Goal: Ask a question: Seek information or help from site administrators or community

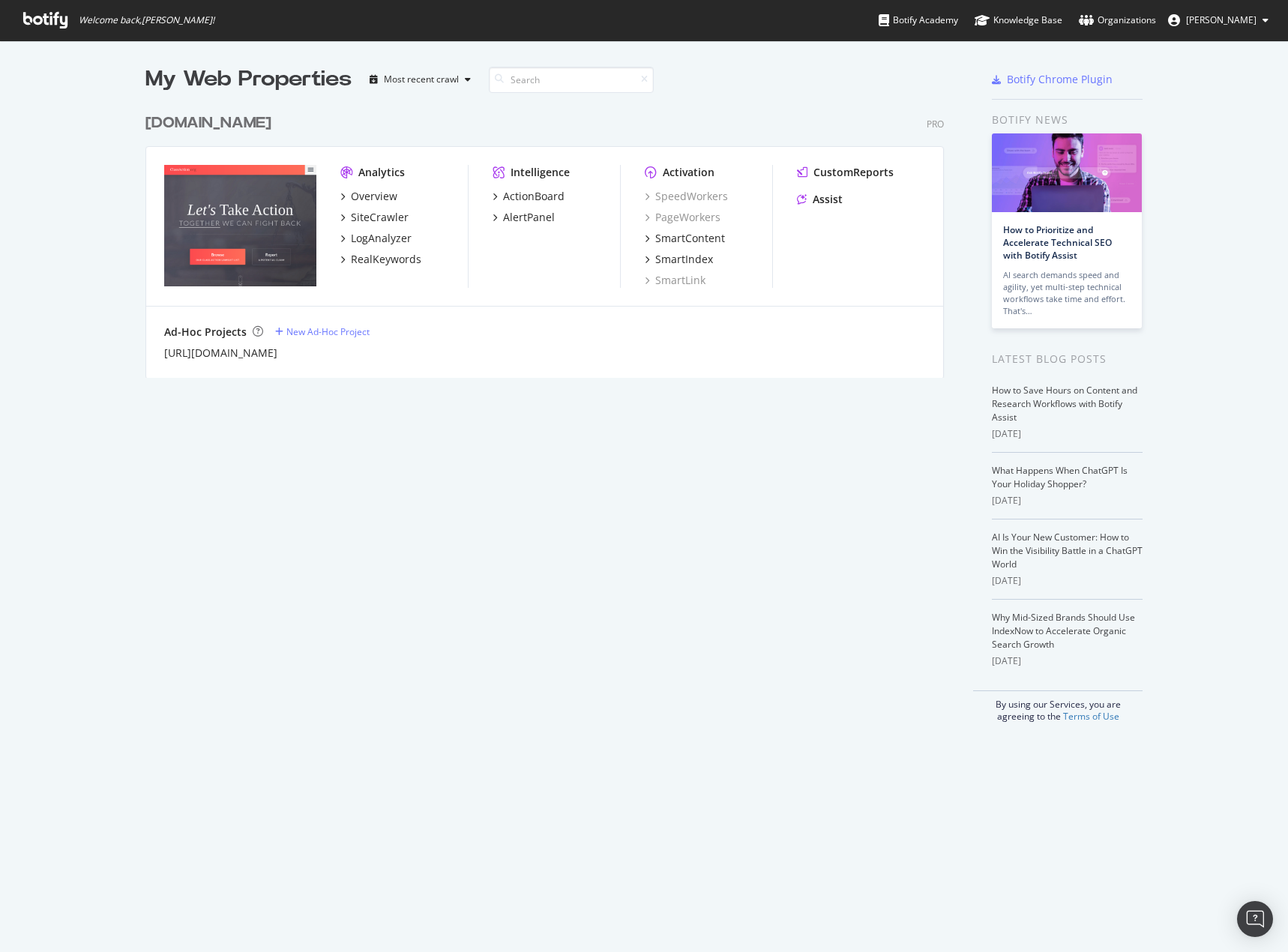
scroll to position [941, 1265]
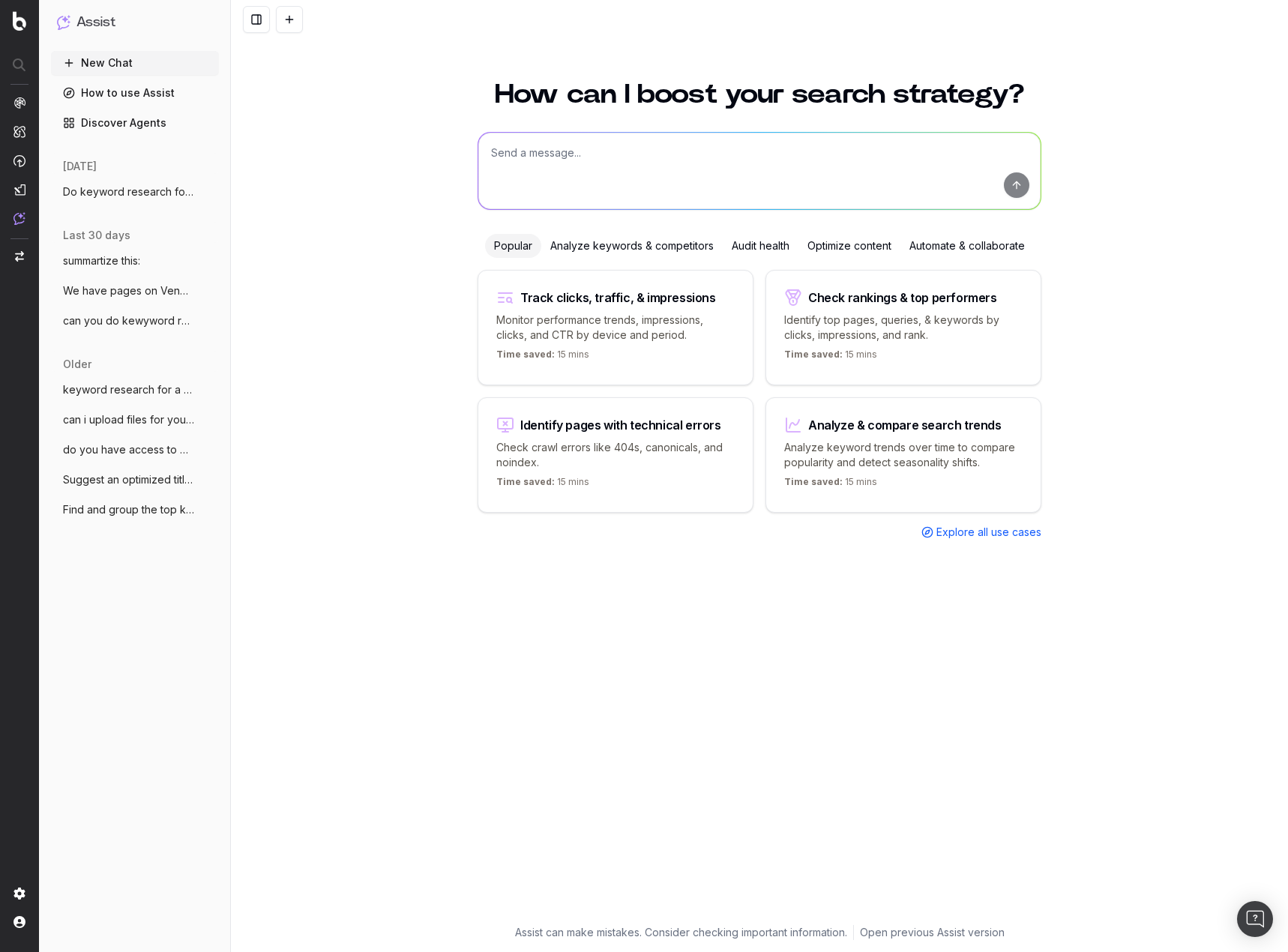
click at [162, 265] on button "summartize this:" at bounding box center [135, 260] width 168 height 24
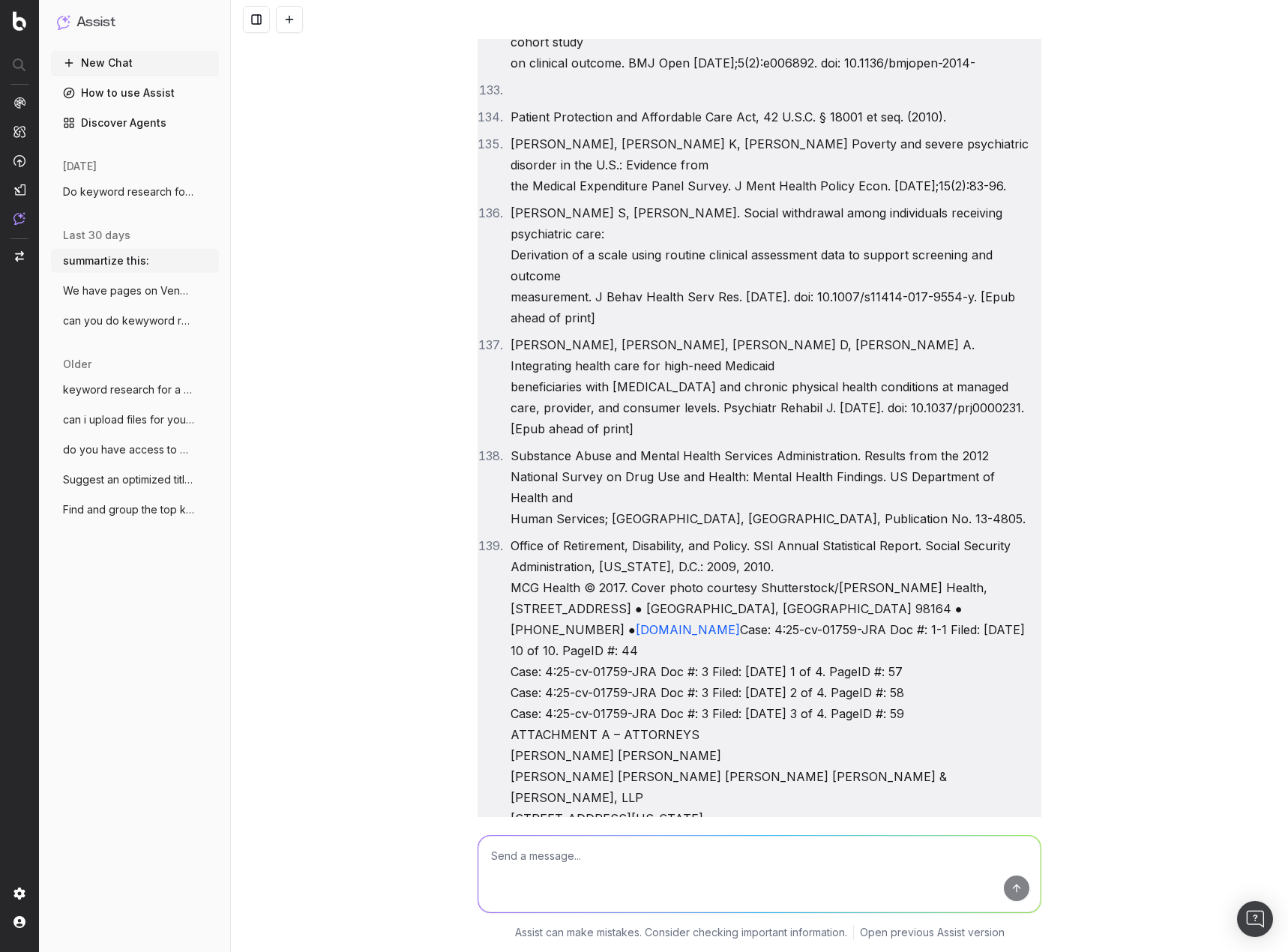
scroll to position [34546, 0]
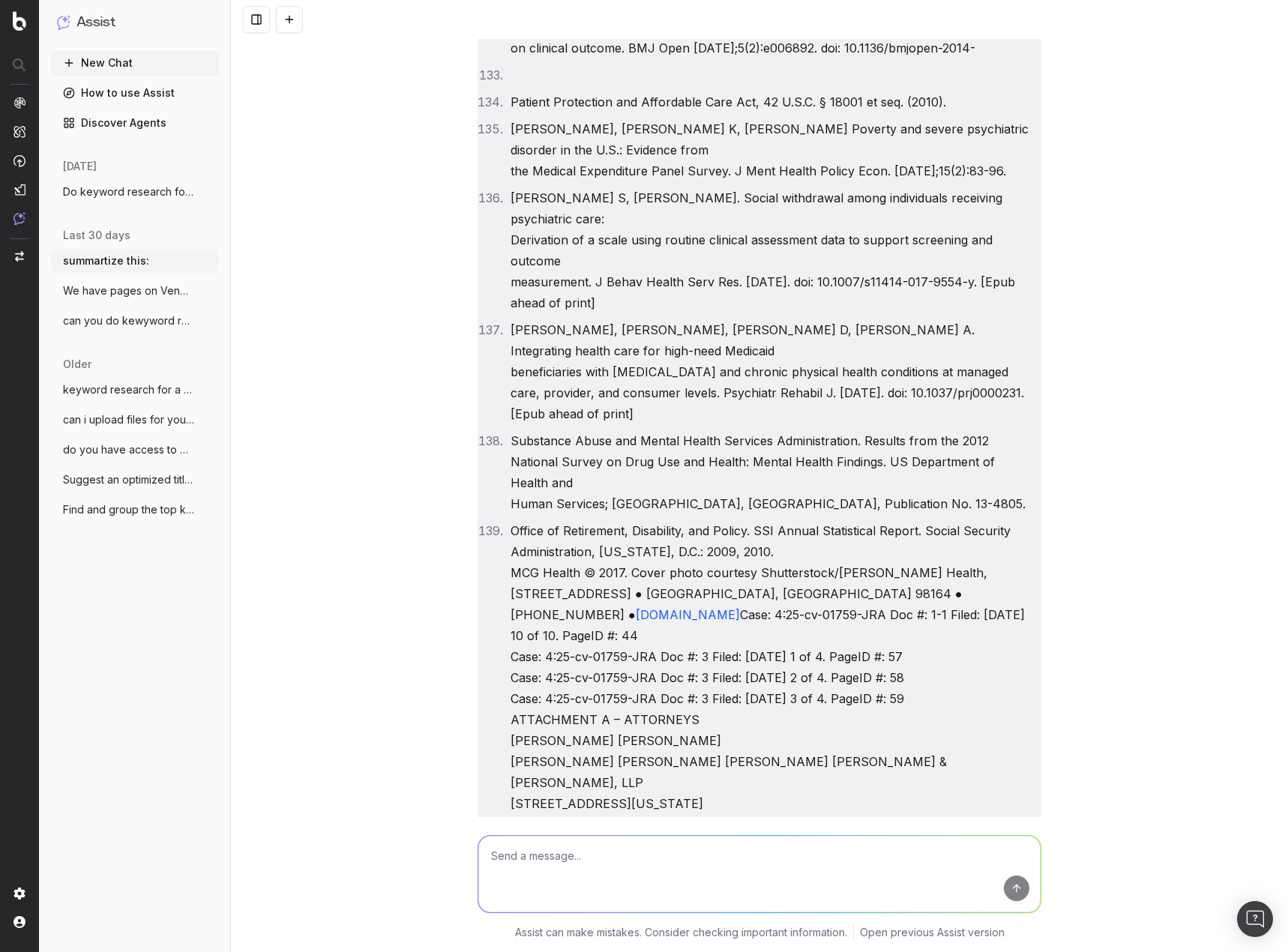
click at [598, 862] on textarea at bounding box center [760, 874] width 562 height 77
type textarea "Does the complaint I uploaded address addiction"
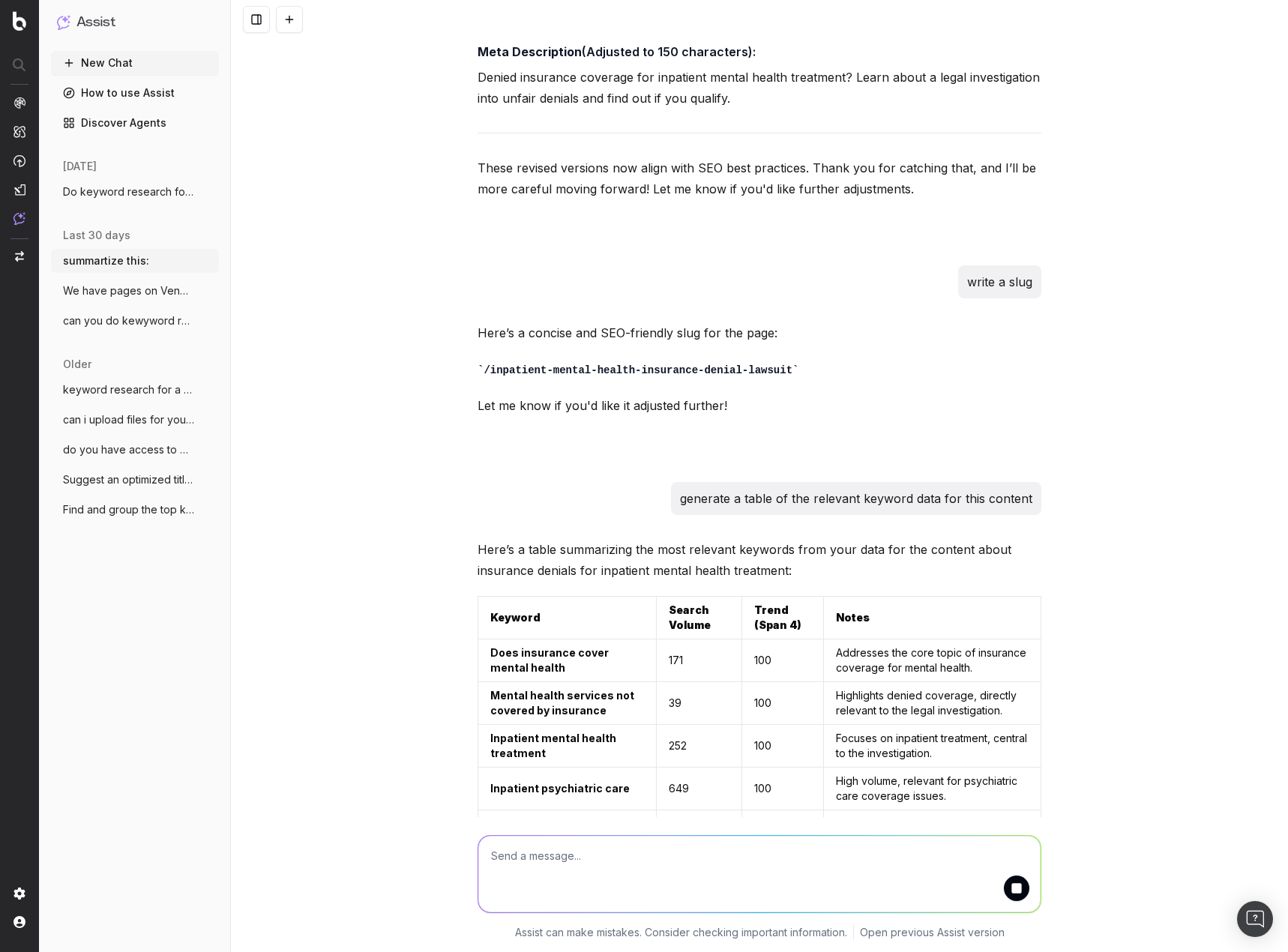
scroll to position [52068, 0]
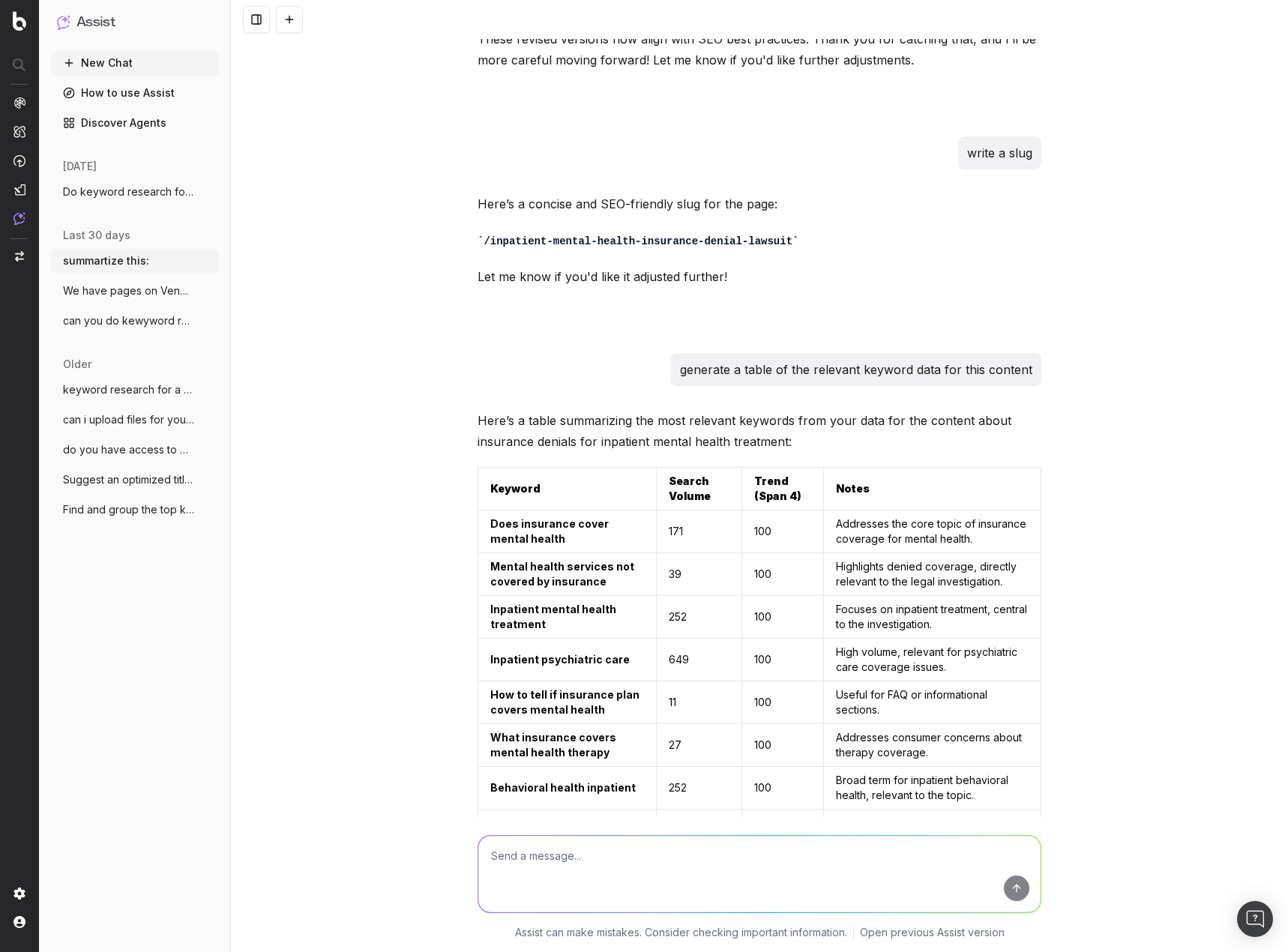
click at [830, 877] on textarea at bounding box center [760, 874] width 562 height 77
type textarea "extract specific sections"
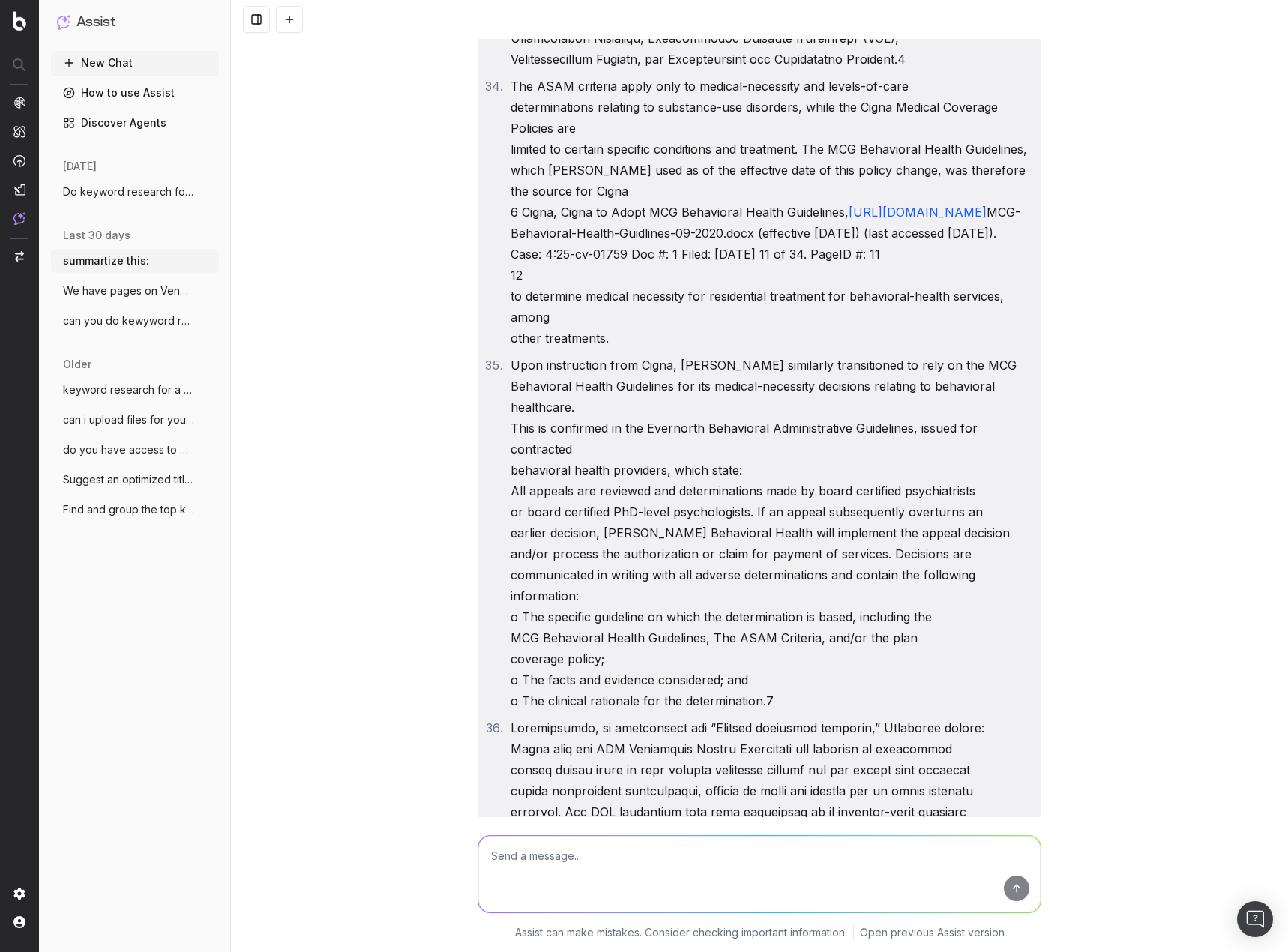
scroll to position [25123, 0]
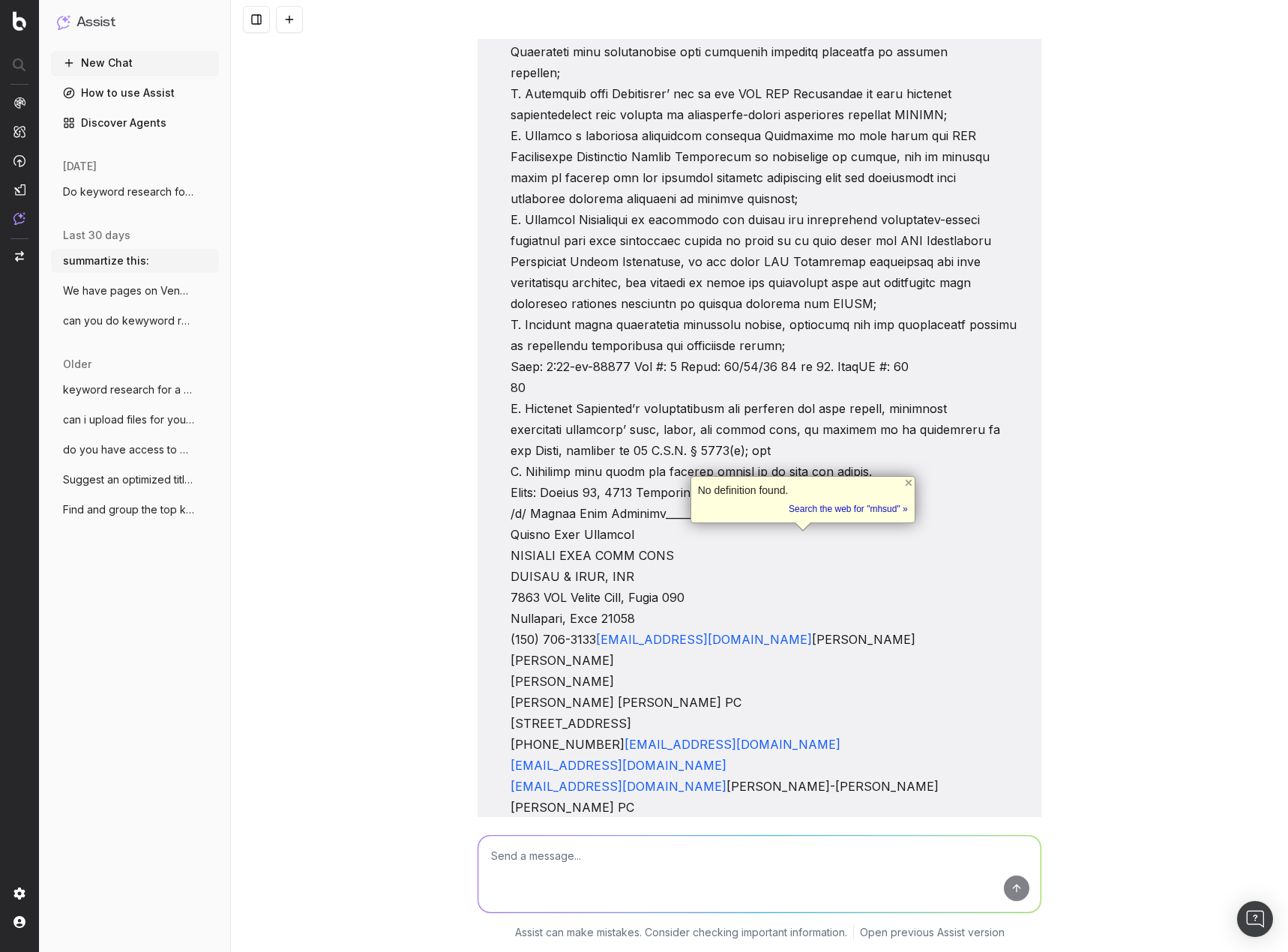
scroll to position [25422, 0]
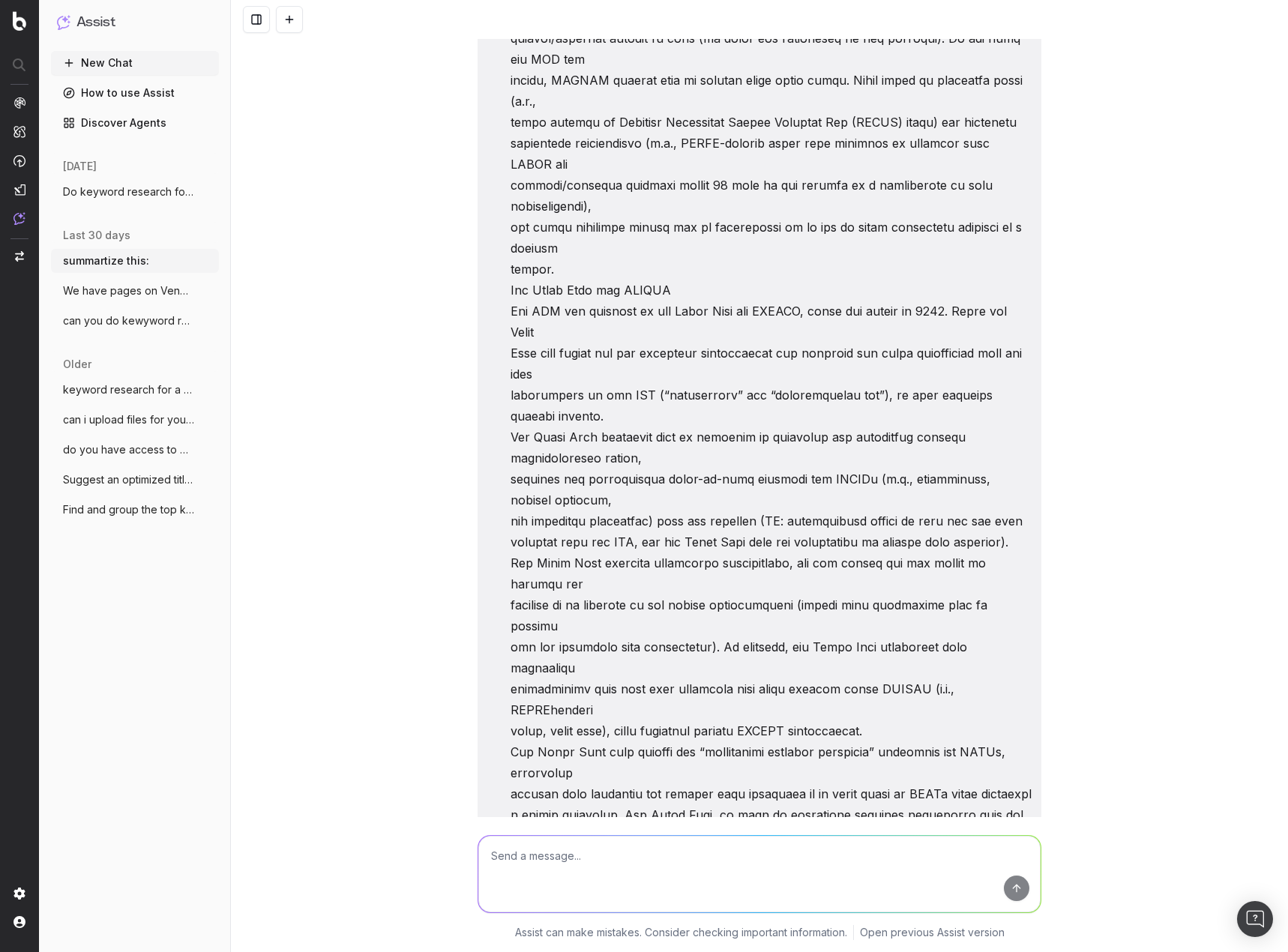
scroll to position [30296, 0]
